Goal: Information Seeking & Learning: Learn about a topic

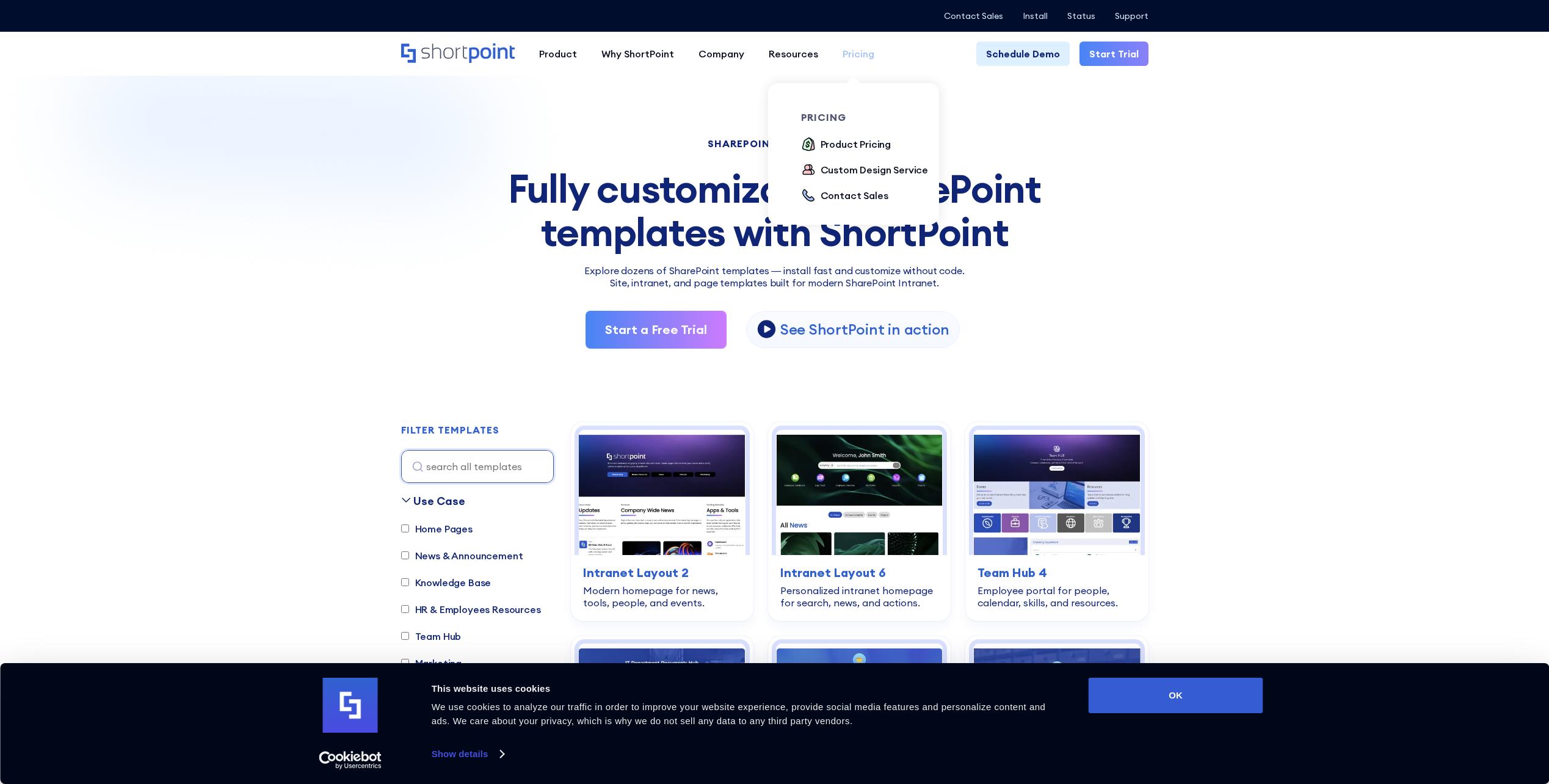
click at [848, 64] on link "Pricing" at bounding box center [858, 54] width 56 height 24
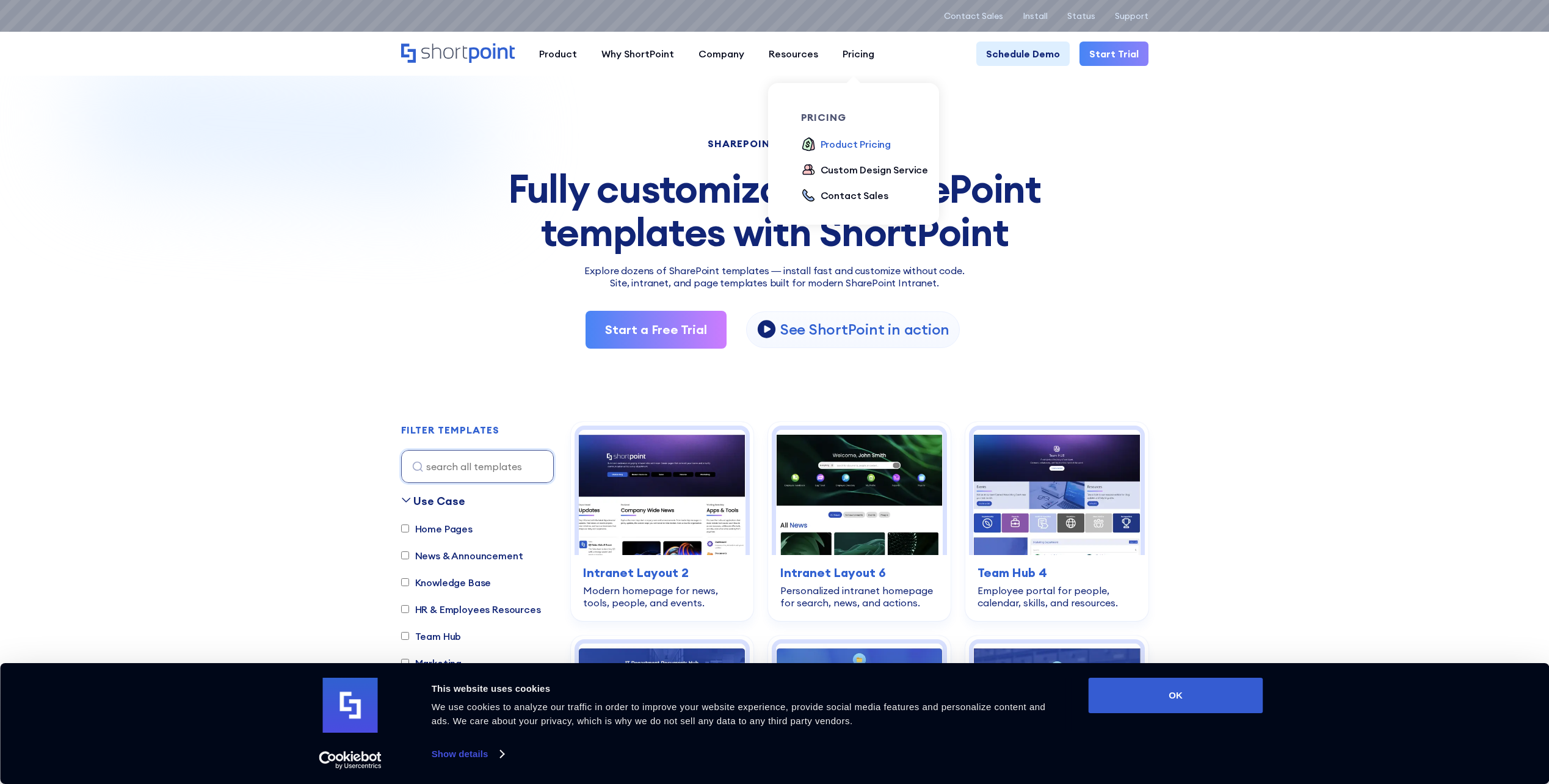
click at [846, 147] on div "Product Pricing" at bounding box center [855, 143] width 71 height 14
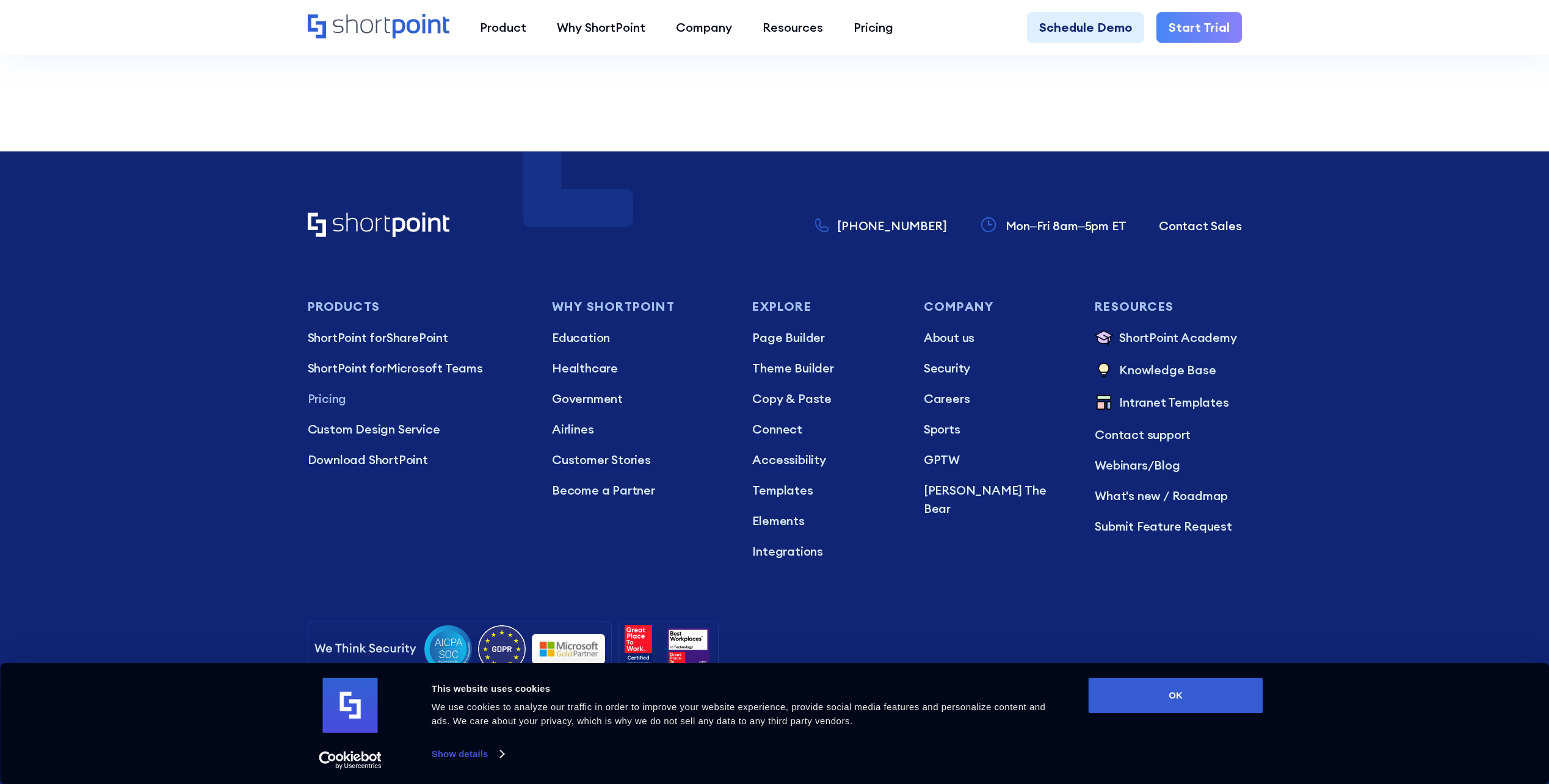
scroll to position [3636, 0]
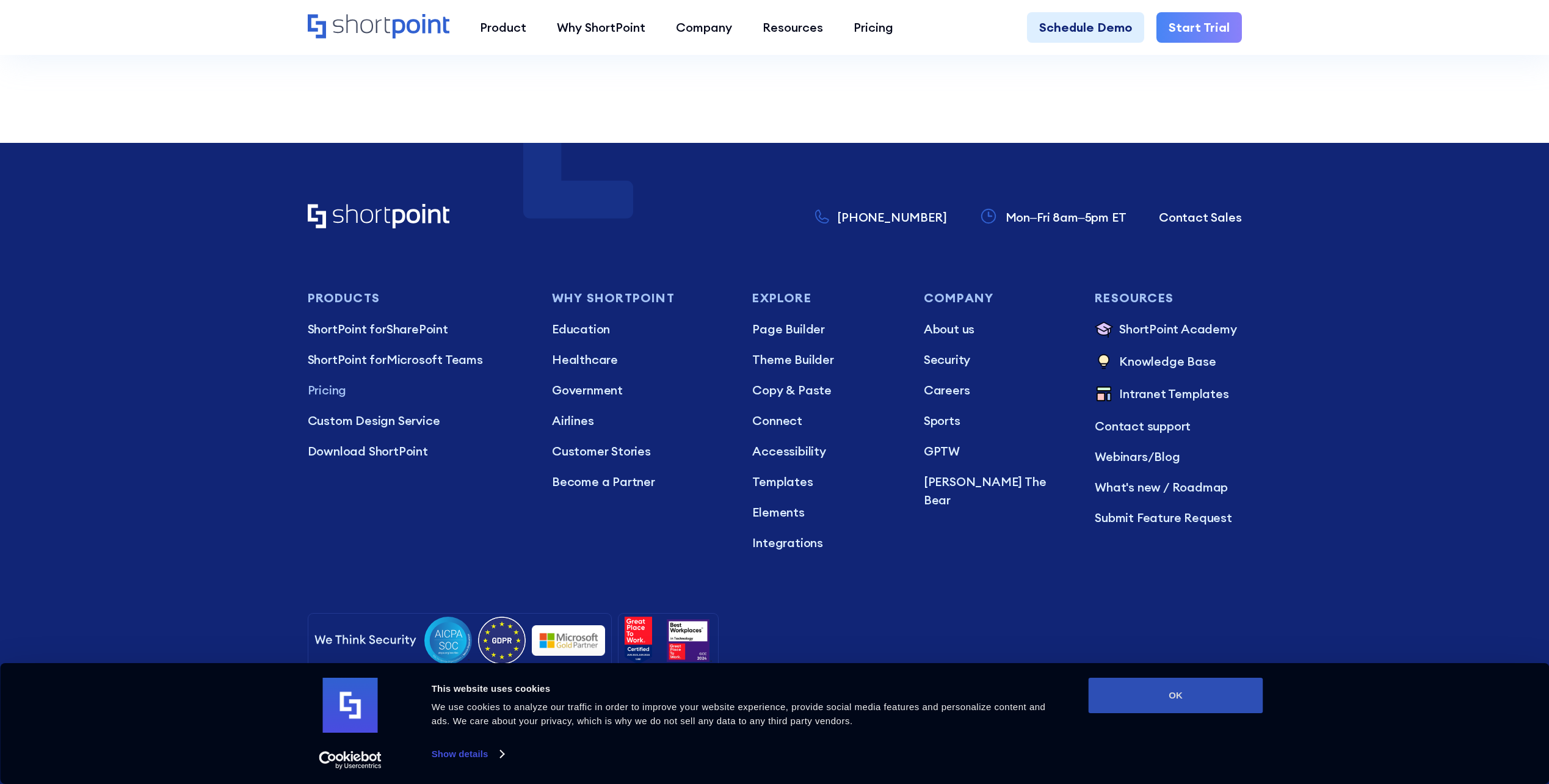
click at [1221, 681] on button "OK" at bounding box center [1175, 695] width 174 height 35
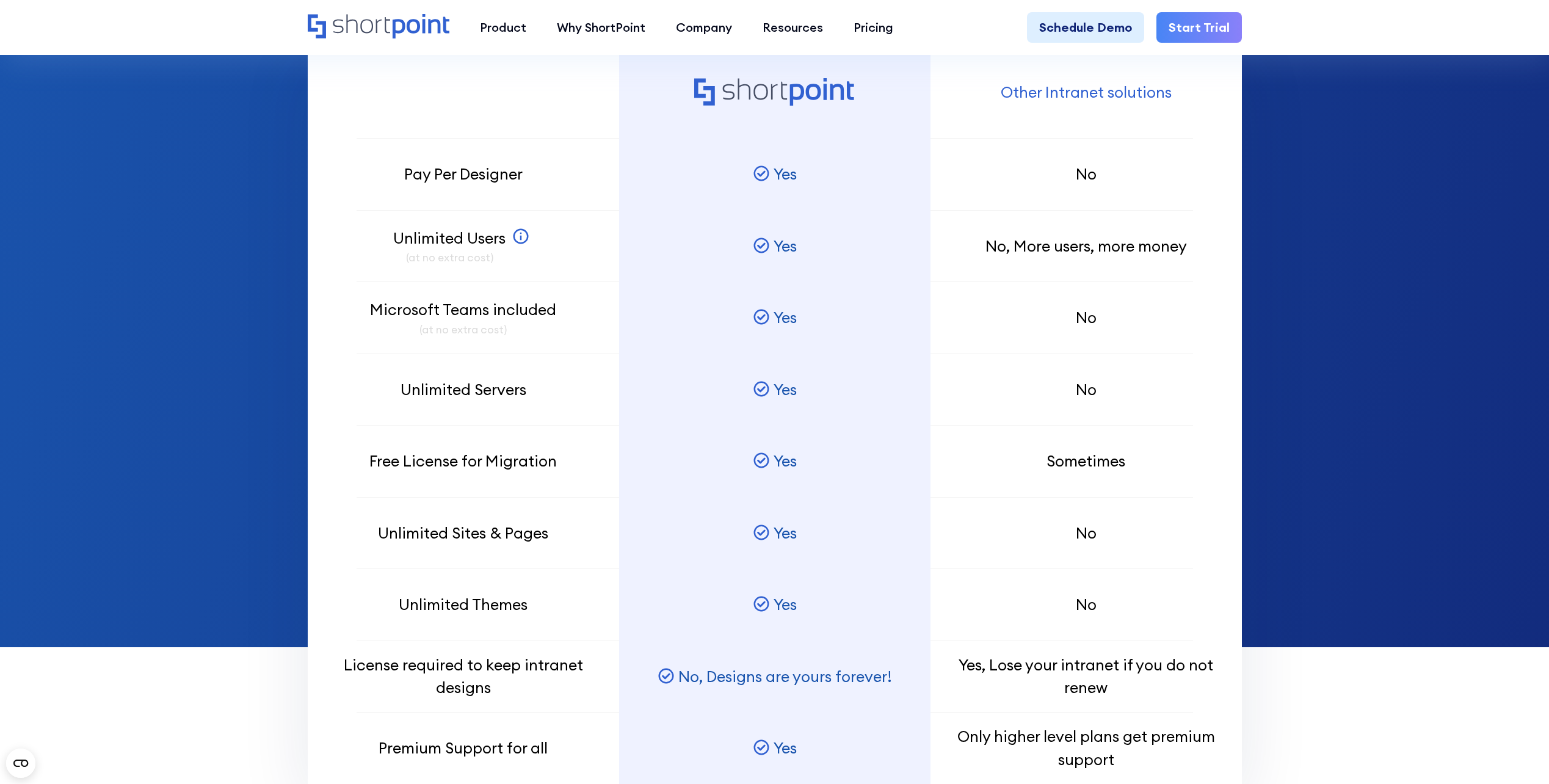
scroll to position [0, 0]
